Goal: Check status: Check status

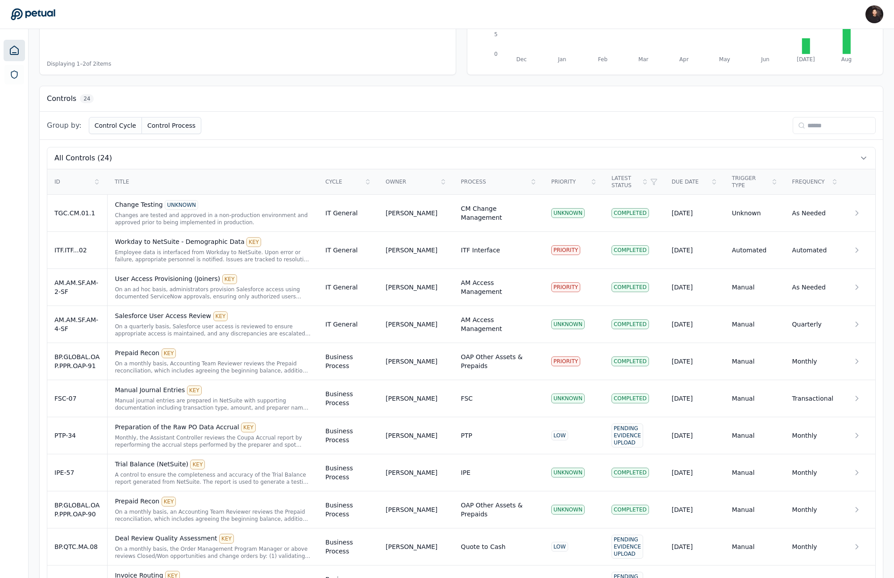
scroll to position [225, 0]
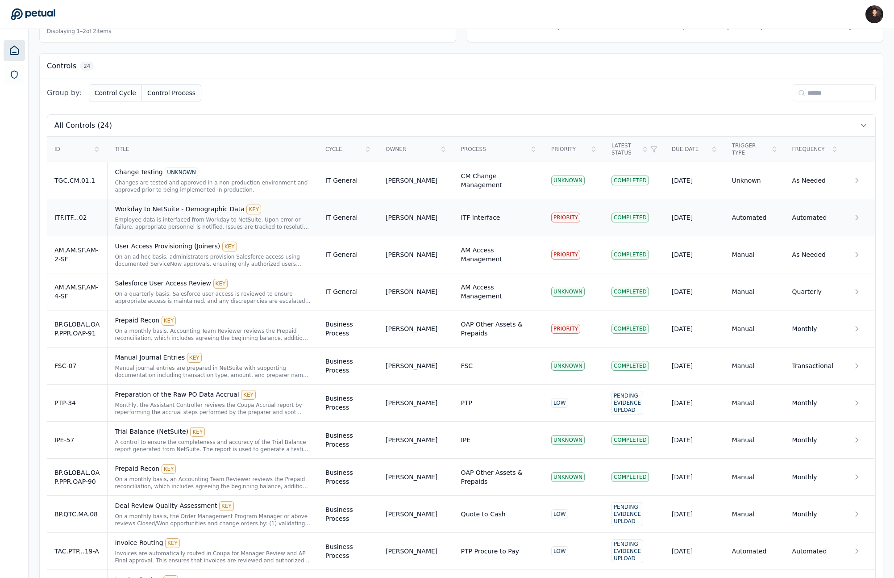
click at [479, 226] on td "ITF Interface" at bounding box center [499, 217] width 90 height 37
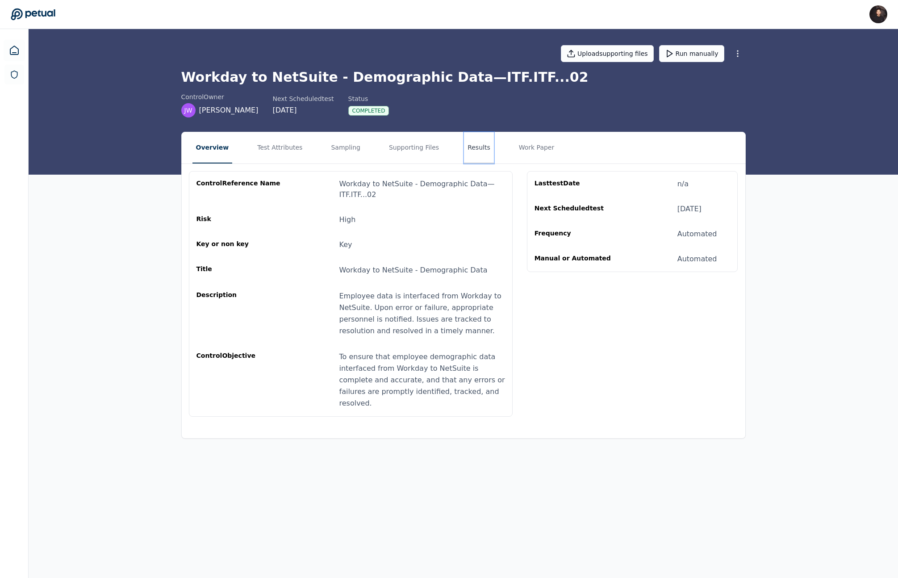
click at [464, 142] on button "Results" at bounding box center [479, 147] width 30 height 31
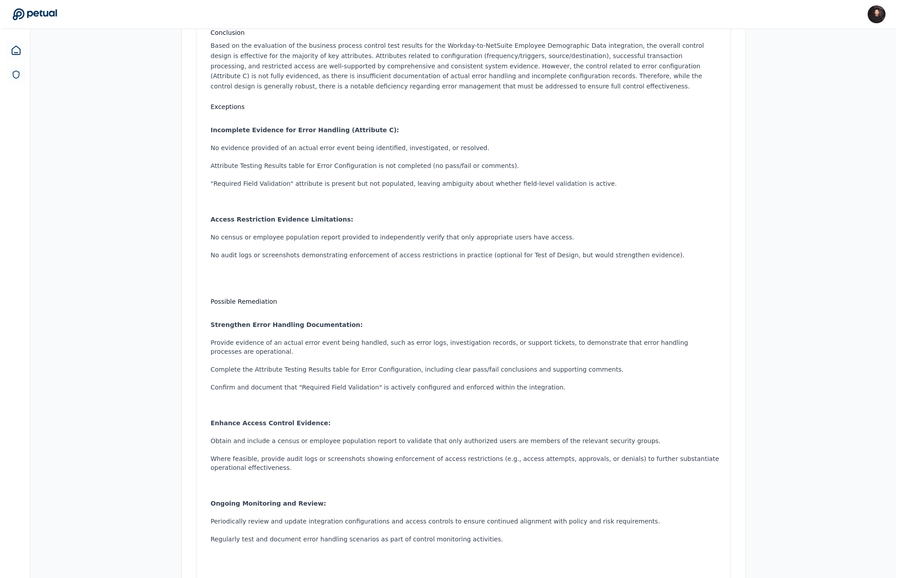
scroll to position [572, 0]
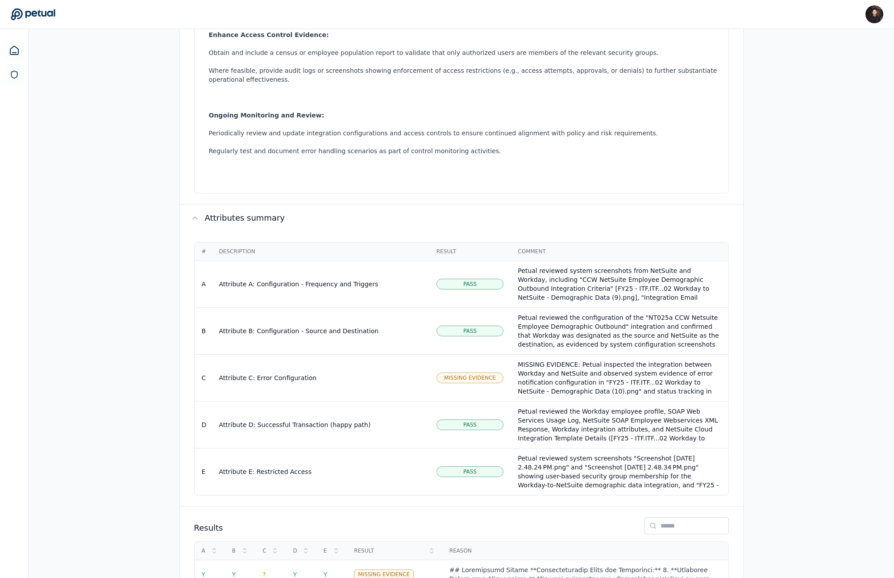
click at [542, 355] on td "MISSING EVIDENCE: Petual inspected the integration between Workday and NetSuite…" at bounding box center [619, 377] width 217 height 47
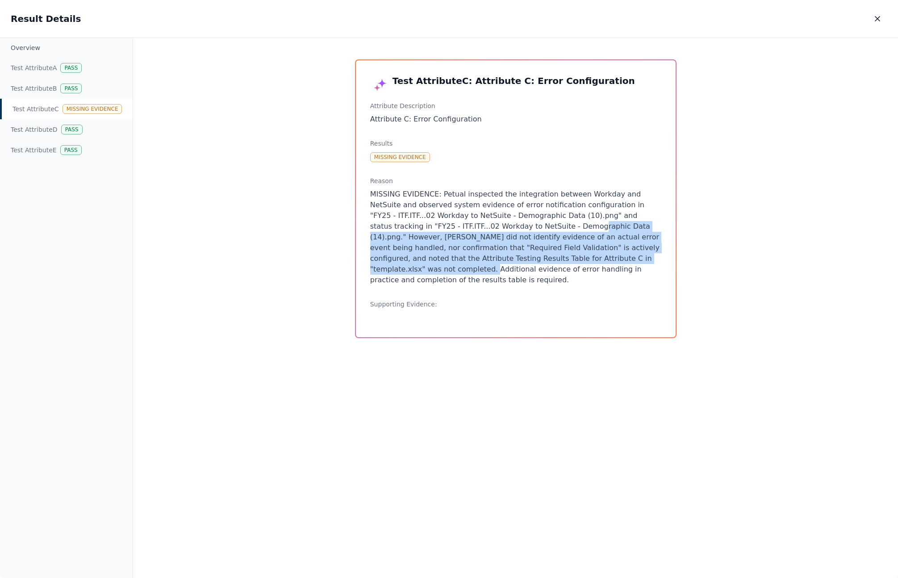
drag, startPoint x: 501, startPoint y: 225, endPoint x: 560, endPoint y: 262, distance: 69.6
click at [560, 262] on p "MISSING EVIDENCE: Petual inspected the integration between Workday and NetSuite…" at bounding box center [515, 237] width 291 height 96
